Goal: Task Accomplishment & Management: Use online tool/utility

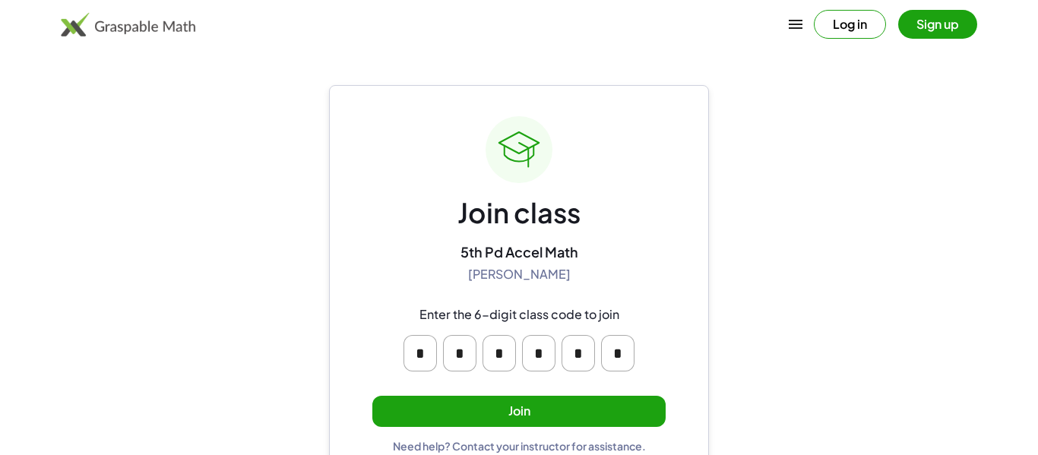
click at [530, 408] on button "Join" at bounding box center [518, 411] width 293 height 31
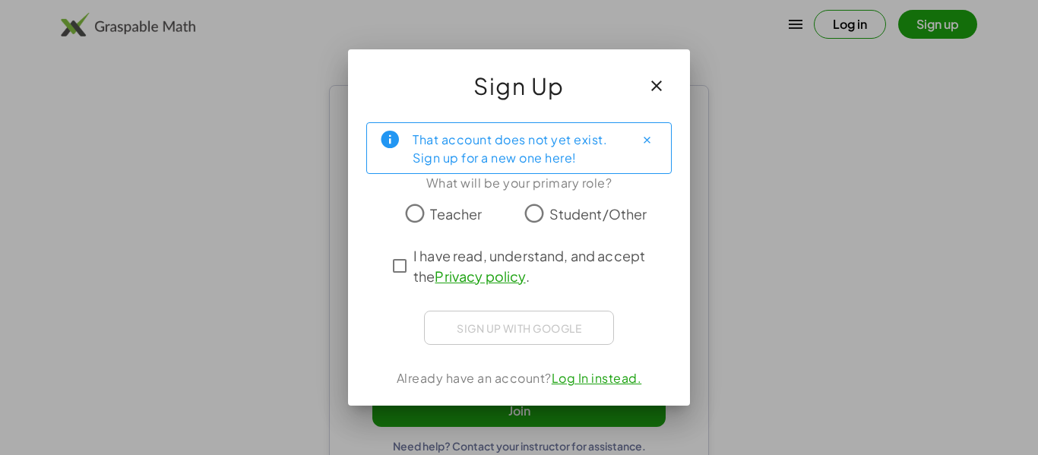
click at [581, 211] on span "Student/Other" at bounding box center [598, 214] width 98 height 21
click at [418, 270] on span "I have read, understand, and accept the Privacy policy ." at bounding box center [532, 265] width 239 height 41
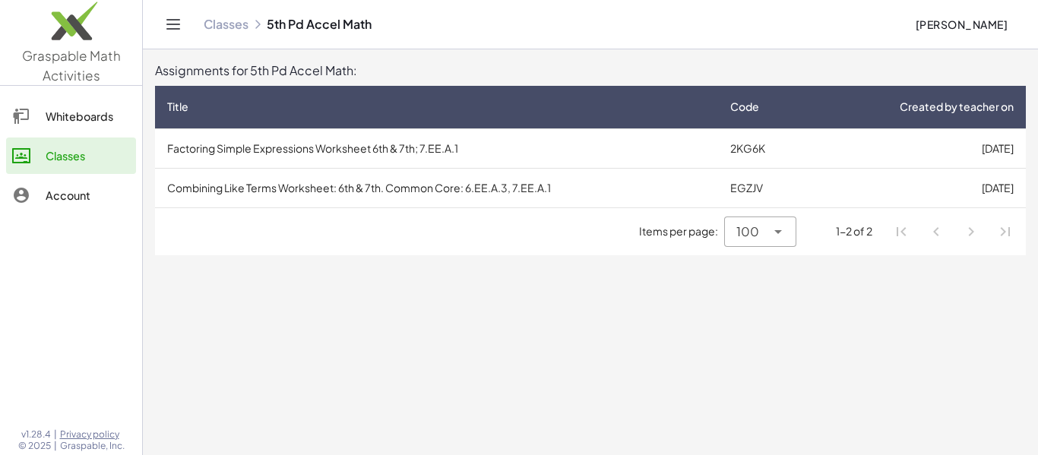
click at [425, 149] on td "Factoring Simple Expressions Worksheet 6th & 7th; 7.EE.A.1" at bounding box center [436, 148] width 563 height 40
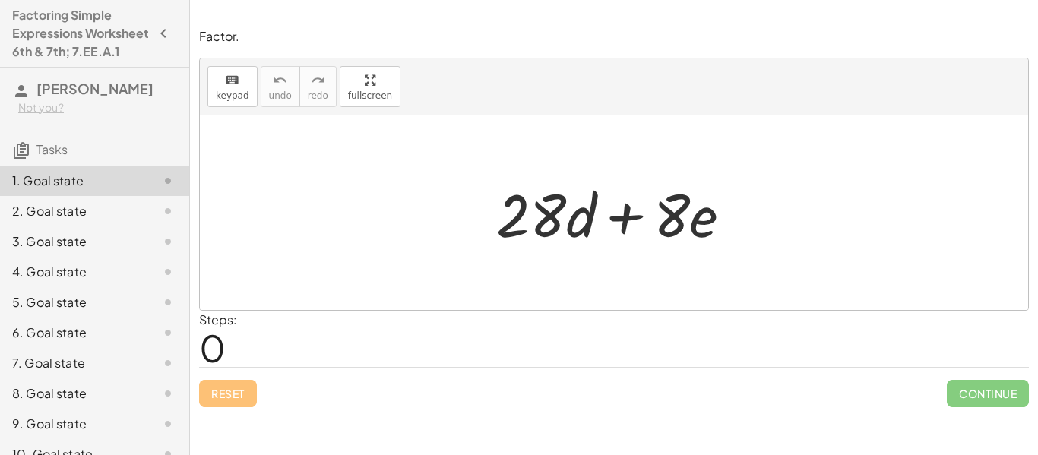
click at [33, 220] on div "2. Goal state" at bounding box center [73, 211] width 122 height 18
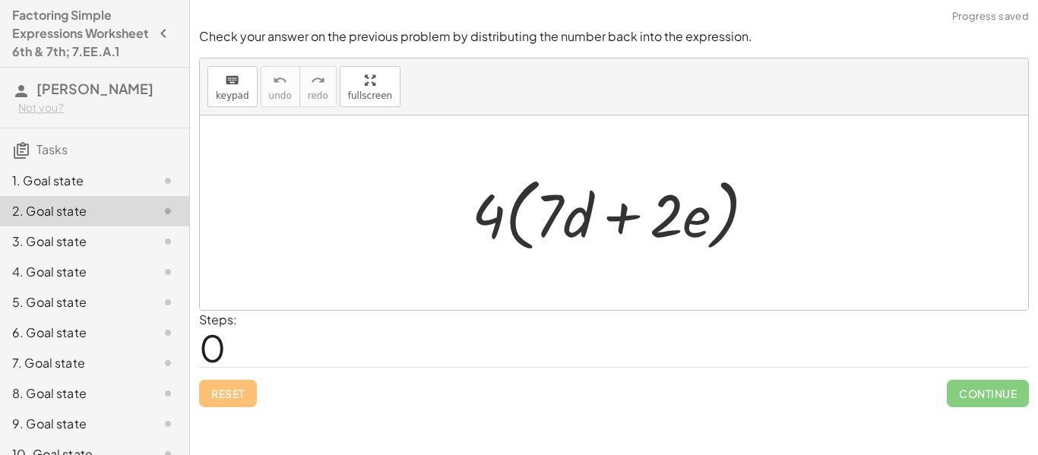
click at [39, 287] on div "3. Goal state" at bounding box center [94, 302] width 189 height 30
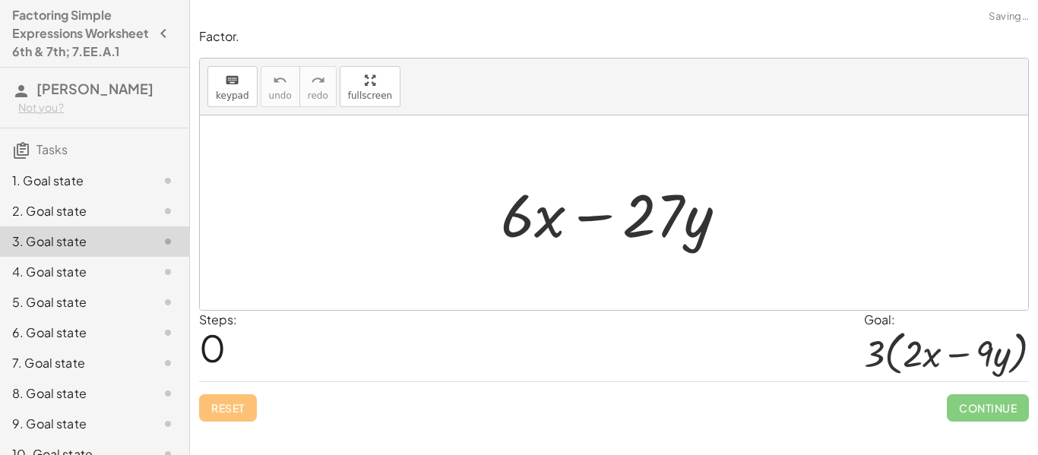
click at [45, 281] on div "4. Goal state" at bounding box center [73, 272] width 122 height 18
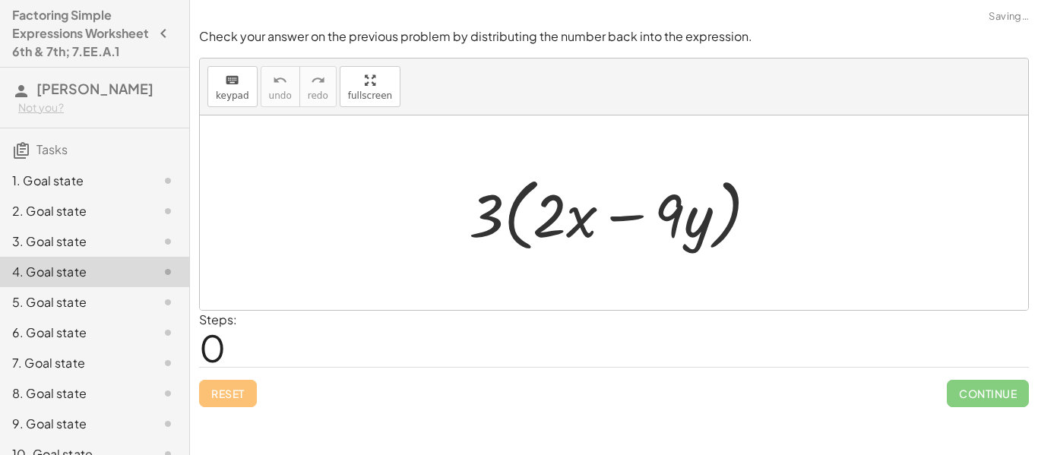
click at [49, 348] on div "5. Goal state" at bounding box center [94, 363] width 189 height 30
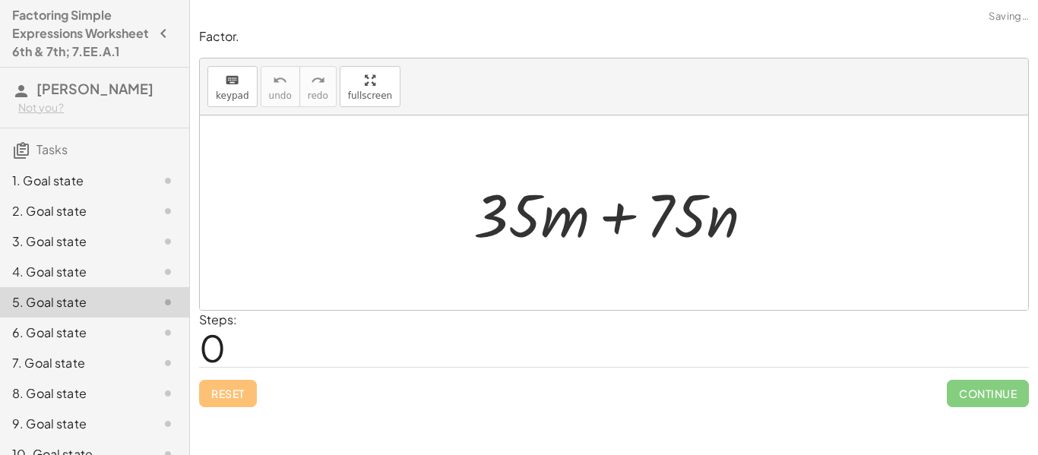
click at [55, 342] on div "6. Goal state" at bounding box center [73, 333] width 122 height 18
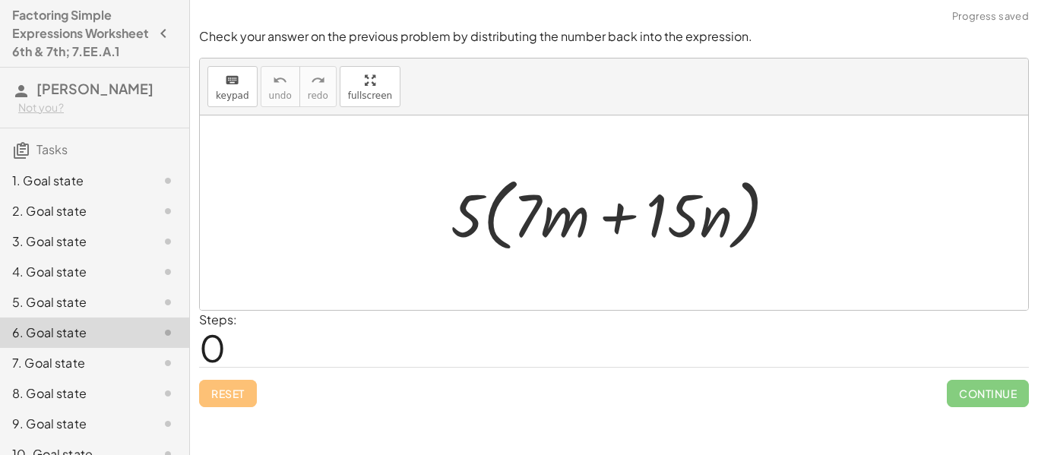
click at [162, 40] on icon "button" at bounding box center [163, 33] width 18 height 18
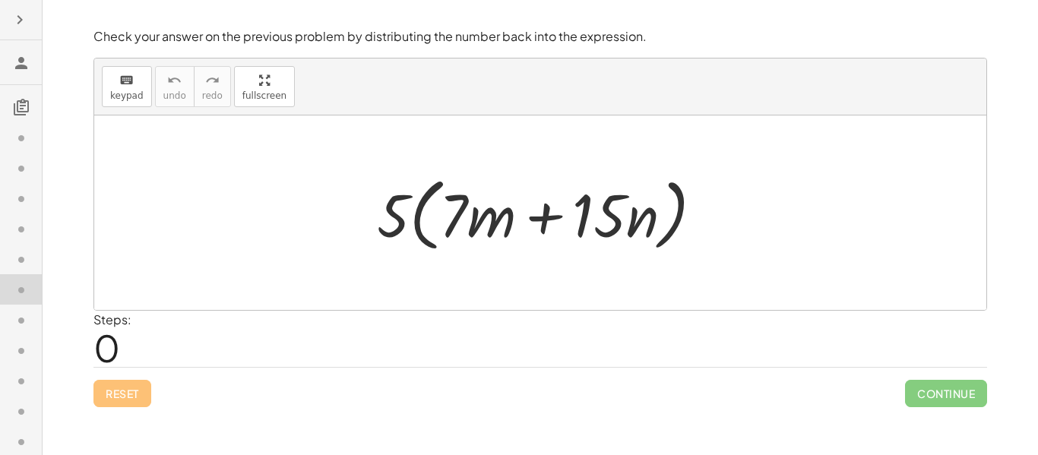
click at [19, 15] on icon "button" at bounding box center [20, 20] width 18 height 18
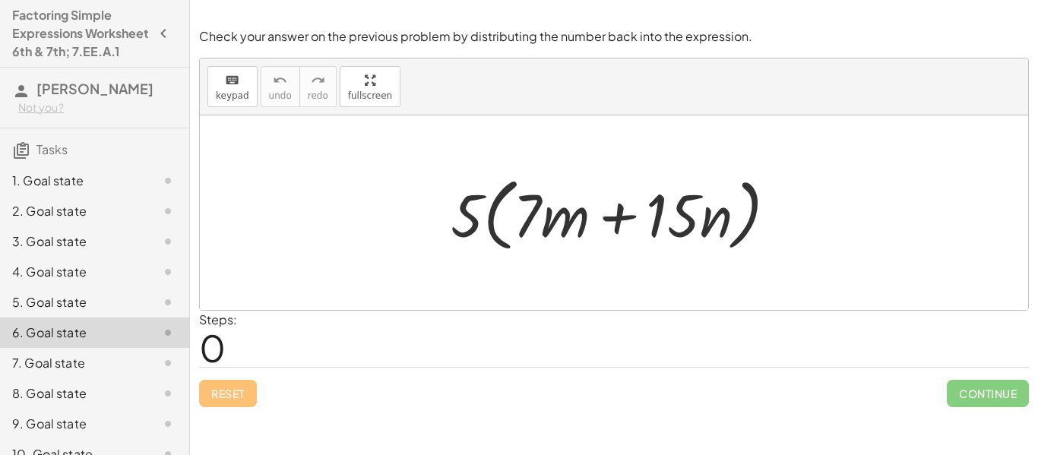
click at [158, 40] on icon "button" at bounding box center [163, 33] width 18 height 18
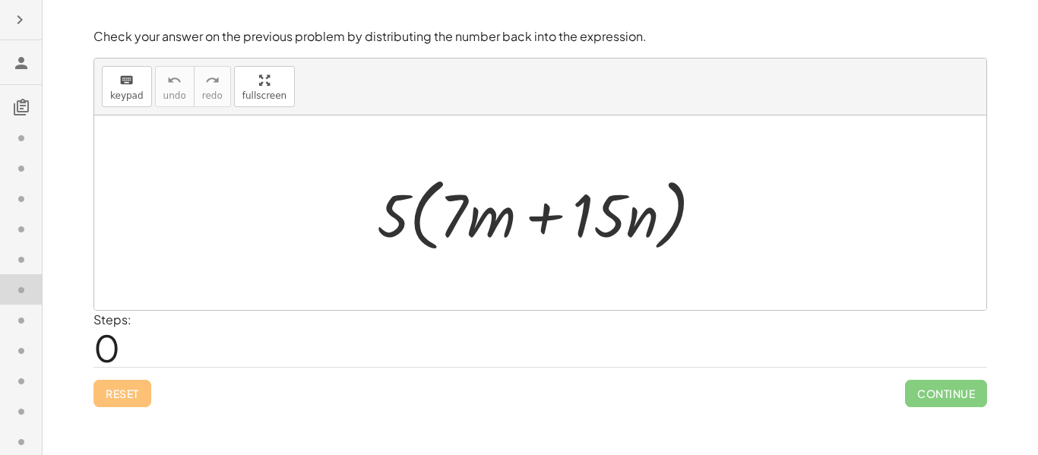
click at [18, 183] on div at bounding box center [21, 198] width 42 height 30
